Goal: Task Accomplishment & Management: Use online tool/utility

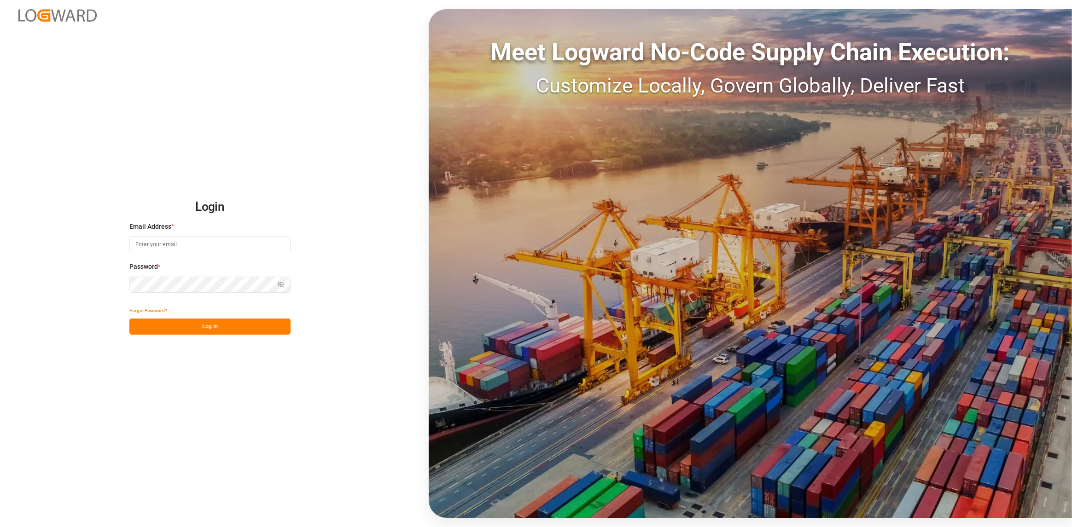
drag, startPoint x: 186, startPoint y: 234, endPoint x: 190, endPoint y: 239, distance: 6.9
click at [186, 234] on div "Email Address *" at bounding box center [209, 242] width 161 height 41
click at [190, 239] on input at bounding box center [209, 244] width 161 height 16
type input "4"
type input "[PERSON_NAME][EMAIL_ADDRESS][DOMAIN_NAME]"
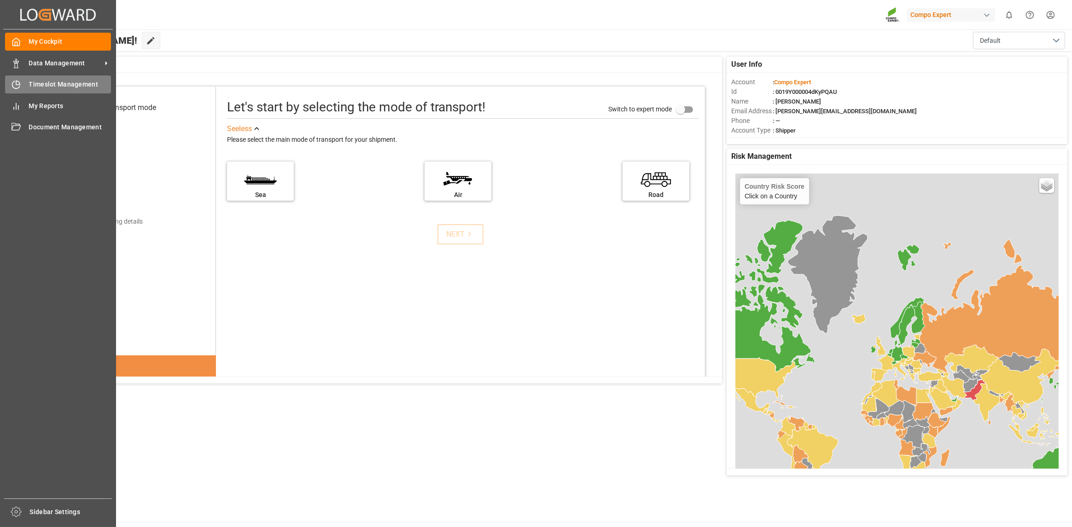
click at [15, 87] on icon at bounding box center [16, 84] width 9 height 9
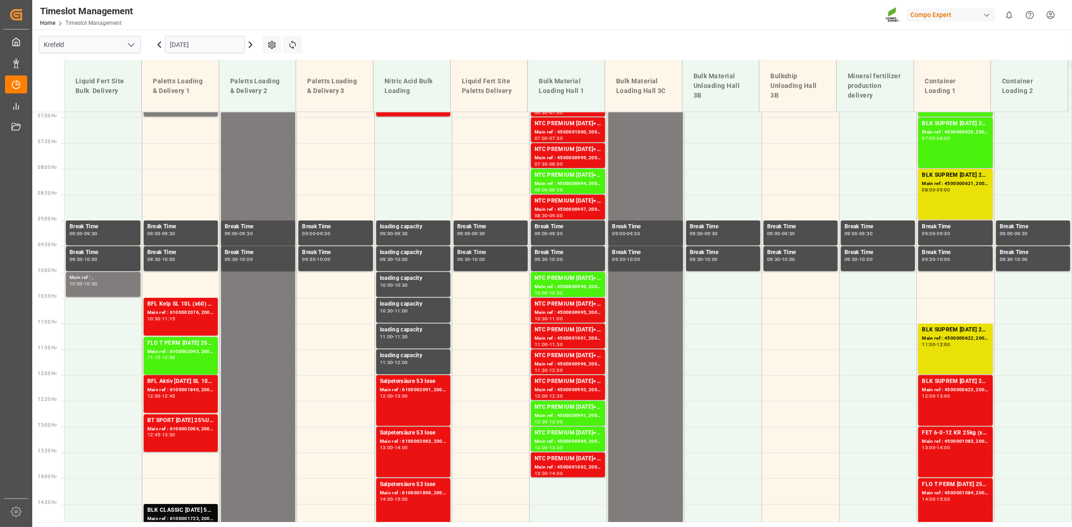
scroll to position [217, 0]
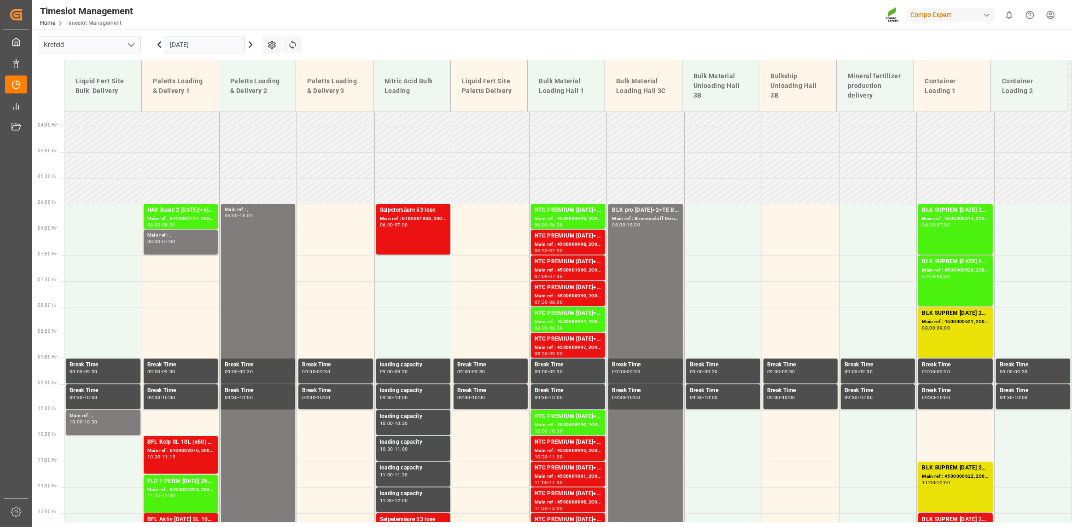
click at [205, 46] on input "[DATE]" at bounding box center [205, 45] width 80 height 18
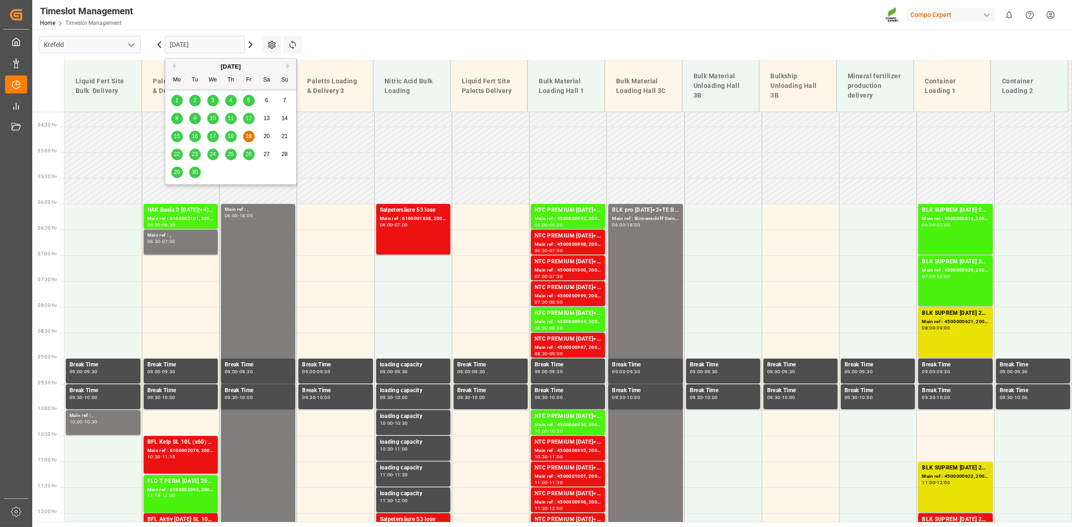
click at [190, 156] on div "23" at bounding box center [195, 154] width 12 height 11
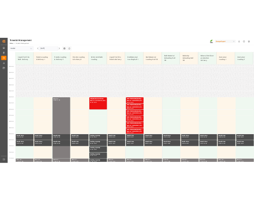
scroll to position [402, 0]
